Goal: Complete application form

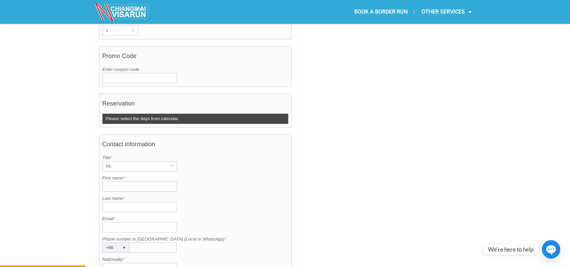
scroll to position [452, 0]
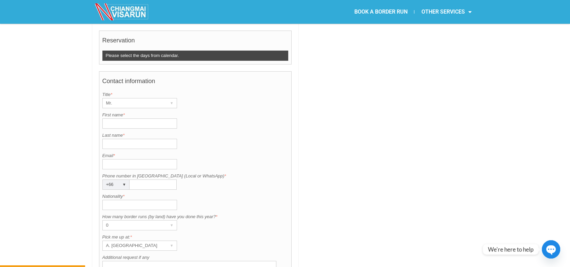
copy label "Phone number in [GEOGRAPHIC_DATA] (Local or WhatsApp) *"
drag, startPoint x: 203, startPoint y: 157, endPoint x: 101, endPoint y: 154, distance: 101.4
click at [101, 157] on div "Contact information Title is required. Title * Mr. ▾ Mr. Mrs. Ms. First name is…" at bounding box center [195, 189] width 193 height 237
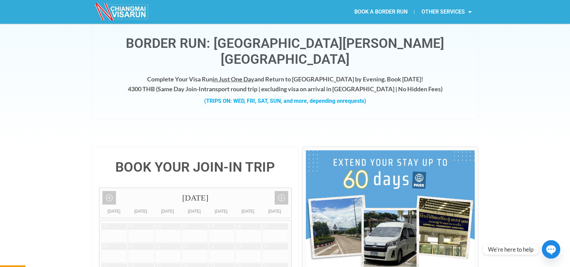
scroll to position [150, 0]
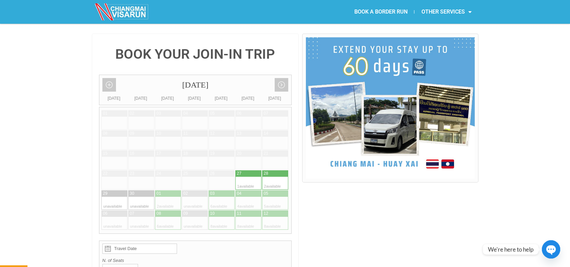
click at [253, 177] on div at bounding box center [254, 183] width 13 height 13
type input "[DATE]"
radio input "true"
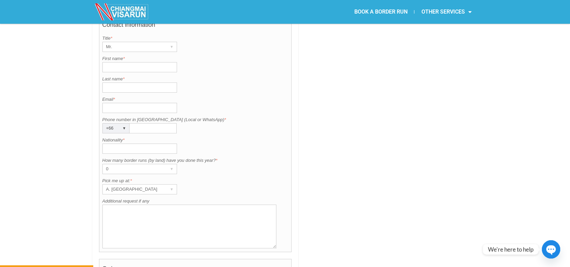
scroll to position [543, 0]
click at [133, 142] on input "Nationality *" at bounding box center [139, 147] width 75 height 10
type input "ฤ"
type input "Australian"
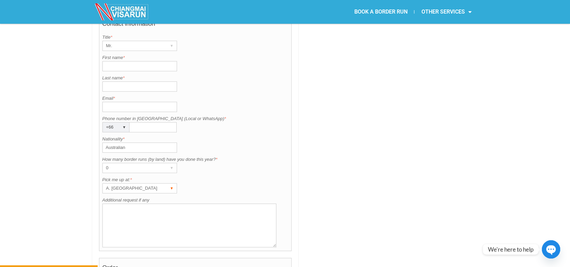
click at [144, 183] on div "A. [GEOGRAPHIC_DATA]" at bounding box center [133, 187] width 61 height 9
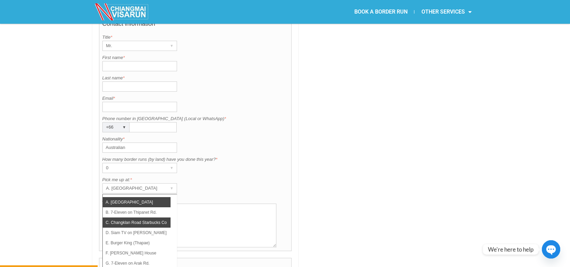
click at [133, 217] on li "C. Changklan Road Starbucks Coffee" at bounding box center [137, 222] width 68 height 10
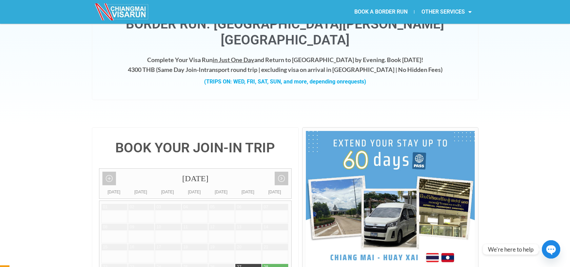
scroll to position [53, 0]
